Goal: Check status: Check status

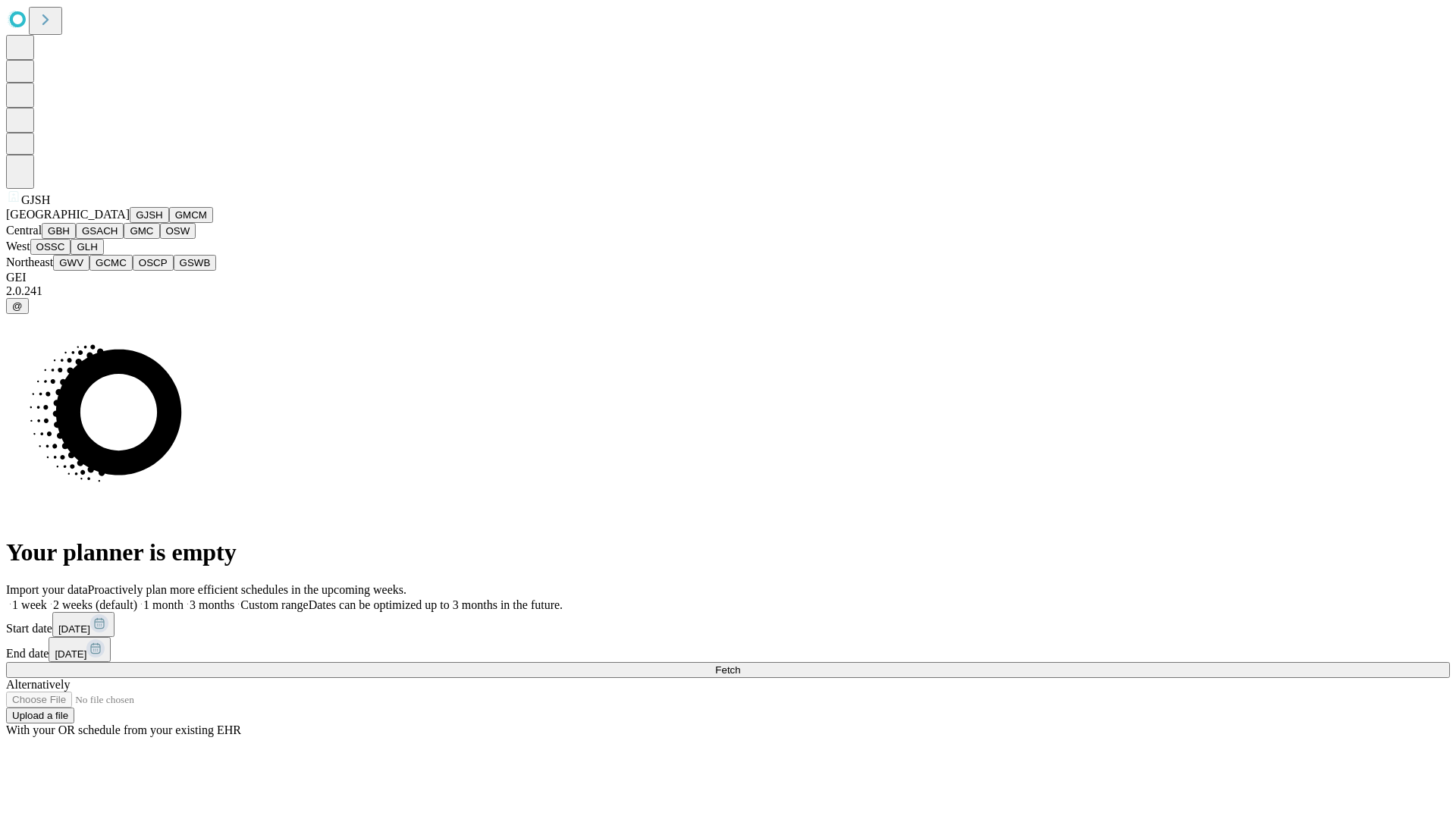
click at [130, 223] on button "GJSH" at bounding box center [149, 215] width 39 height 16
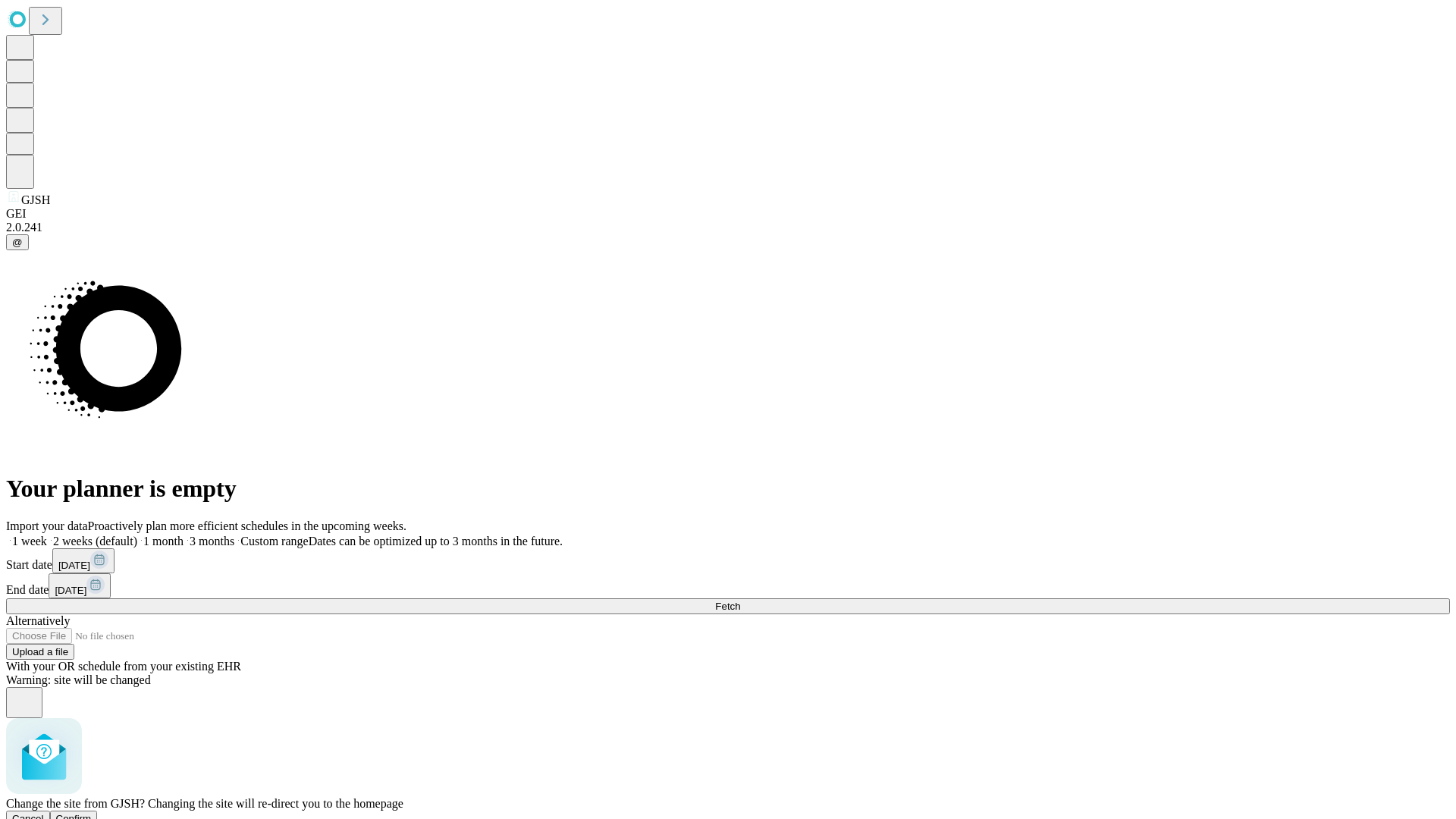
click at [92, 813] on span "Confirm" at bounding box center [73, 818] width 35 height 11
click at [47, 535] on label "1 week" at bounding box center [27, 541] width 41 height 13
click at [740, 601] on span "Fetch" at bounding box center [727, 606] width 25 height 11
